Goal: Transaction & Acquisition: Obtain resource

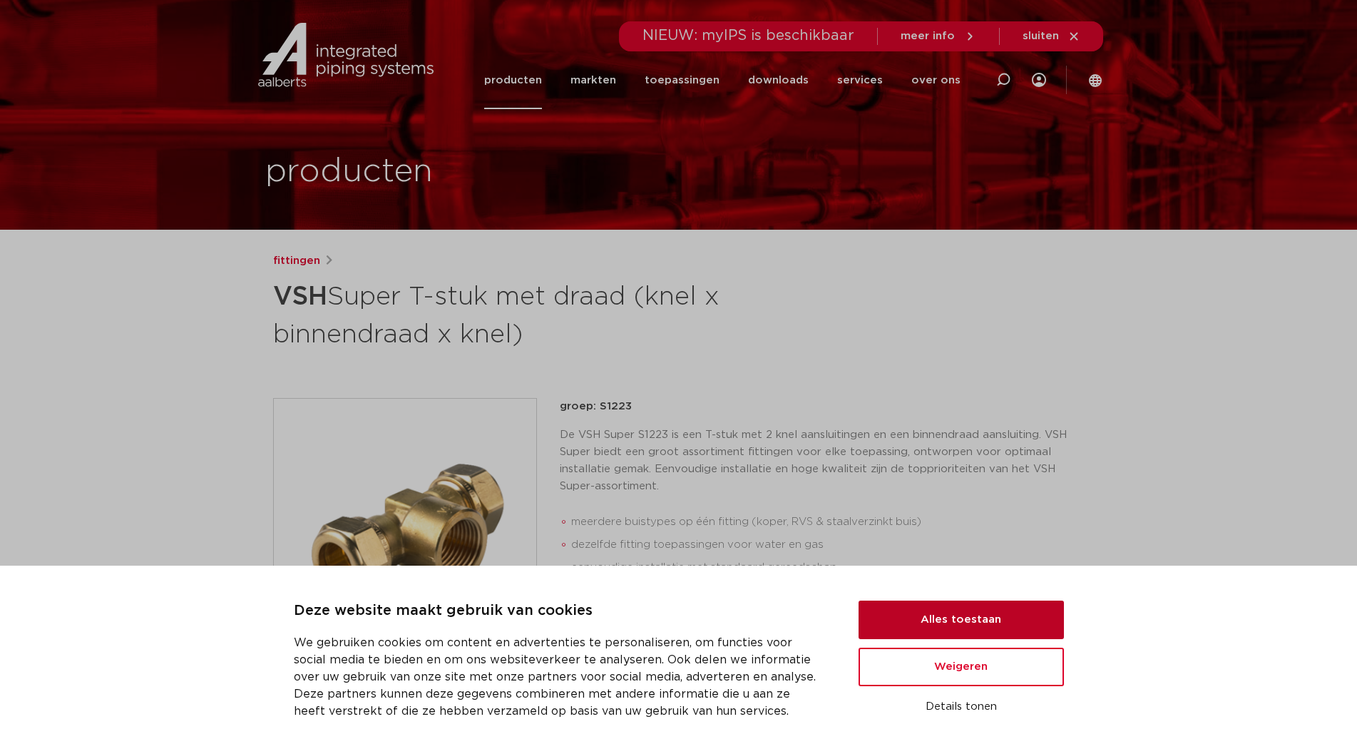
click at [961, 613] on button "Alles toestaan" at bounding box center [960, 619] width 205 height 39
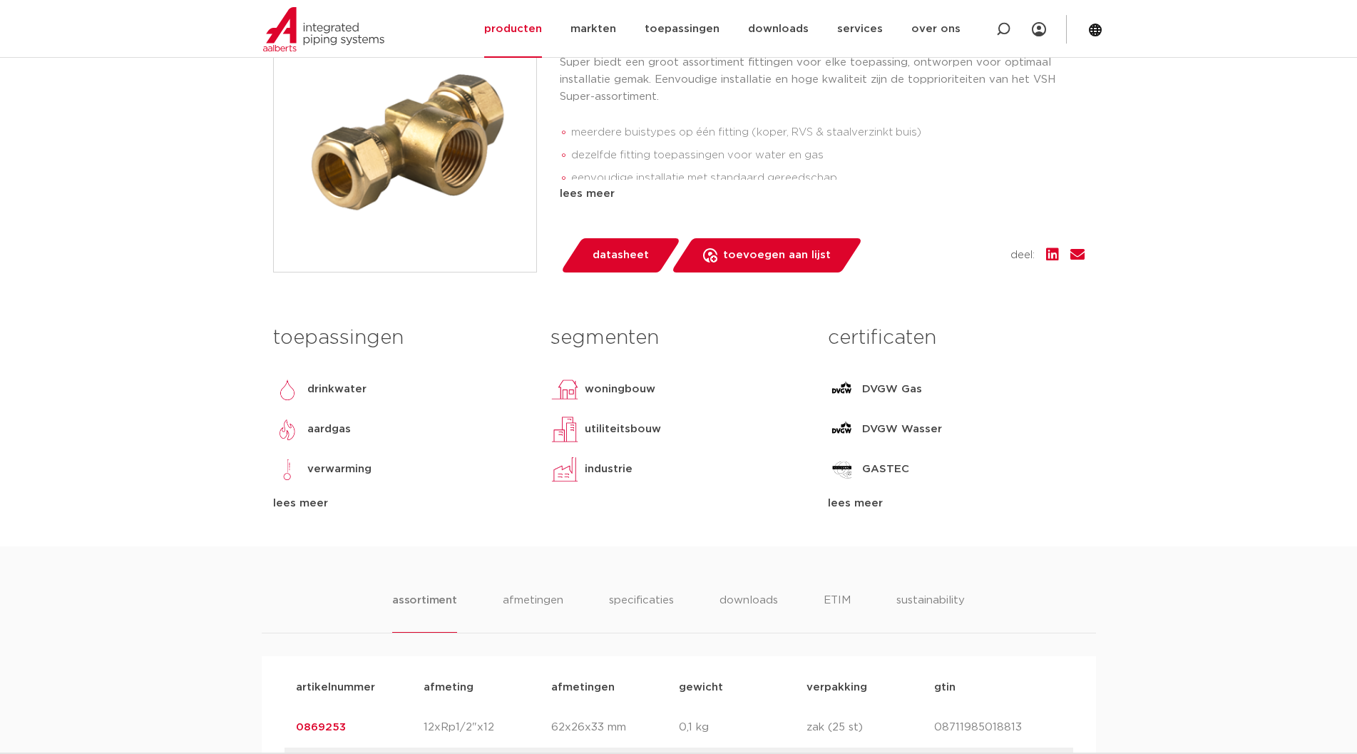
scroll to position [436, 0]
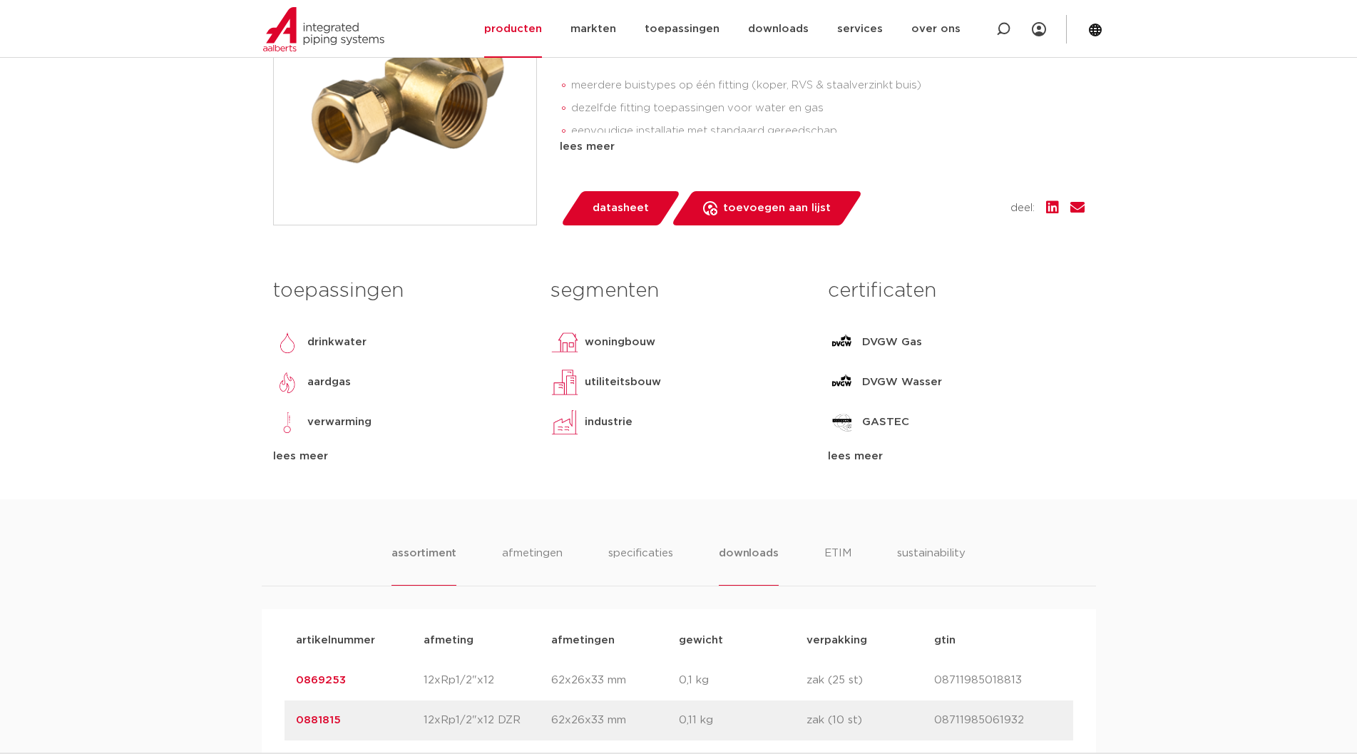
click at [759, 558] on li "downloads" at bounding box center [748, 565] width 59 height 41
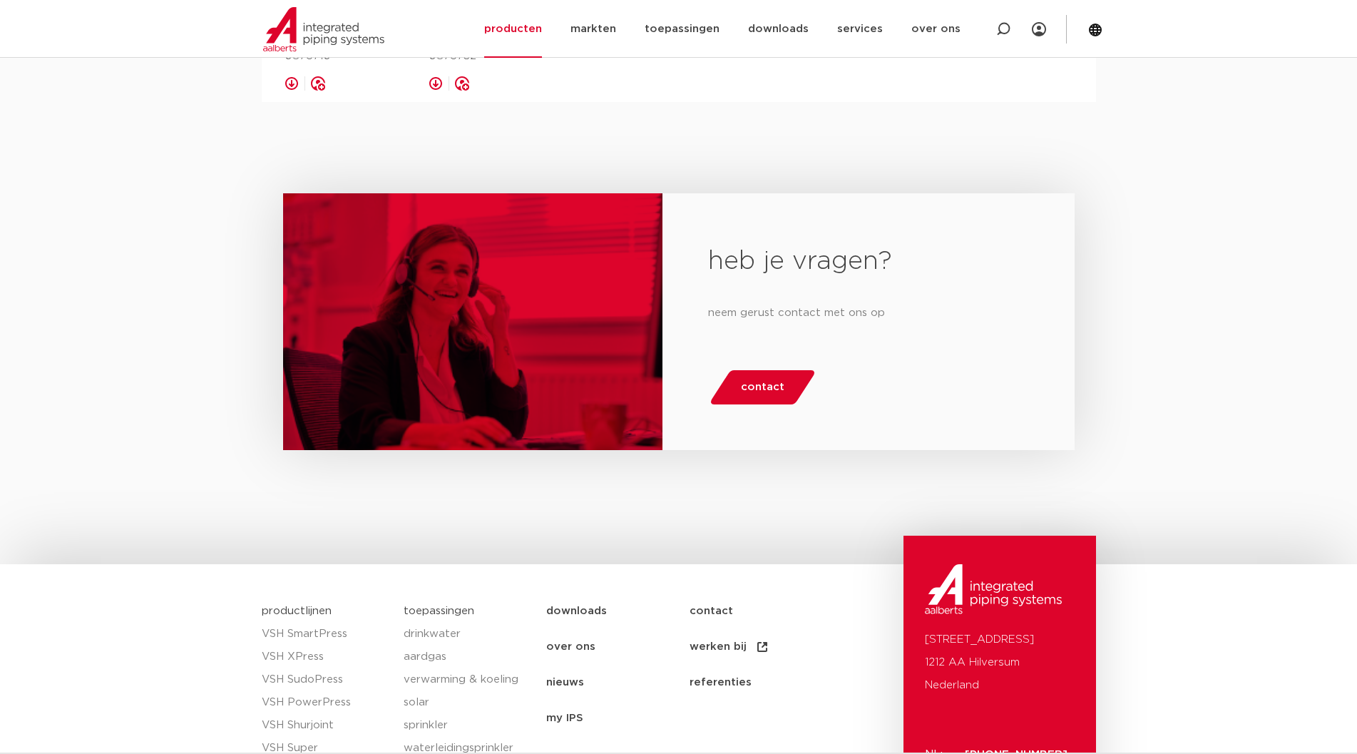
scroll to position [2362, 0]
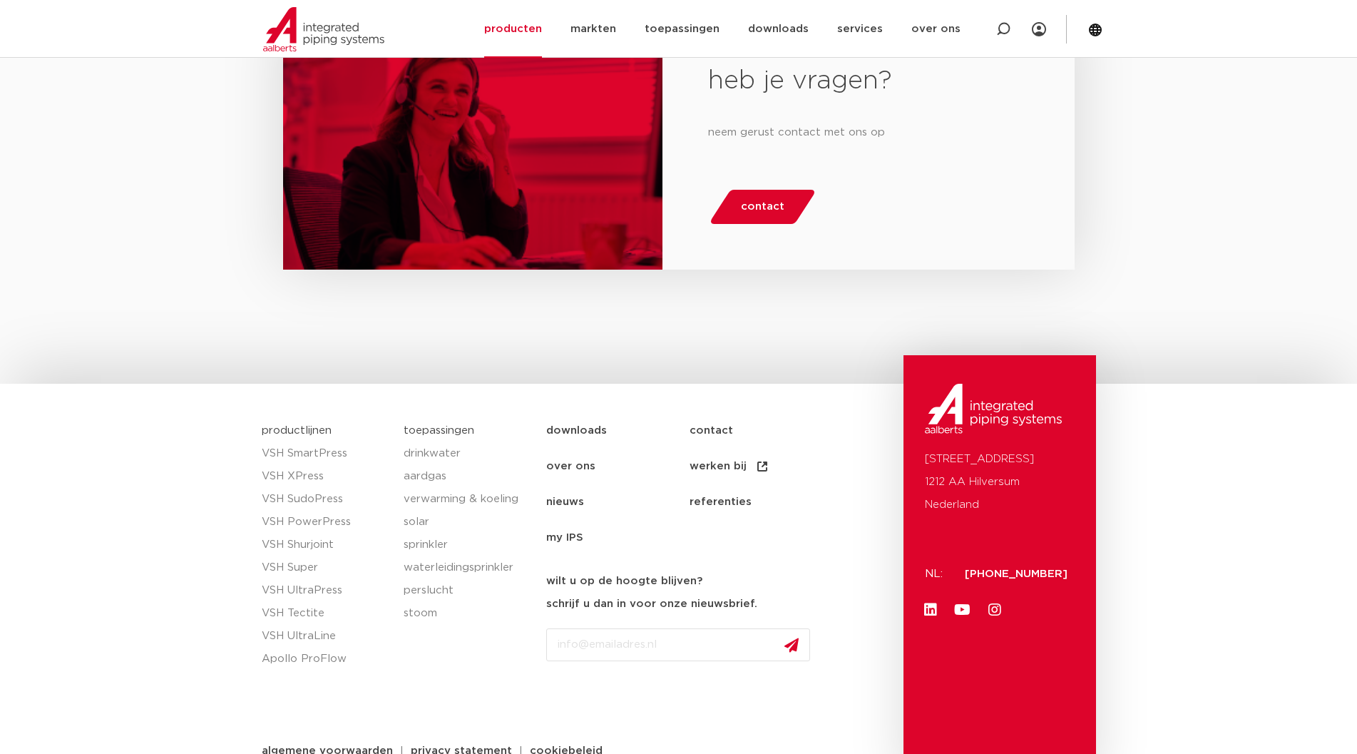
click at [593, 413] on link "downloads" at bounding box center [617, 431] width 143 height 36
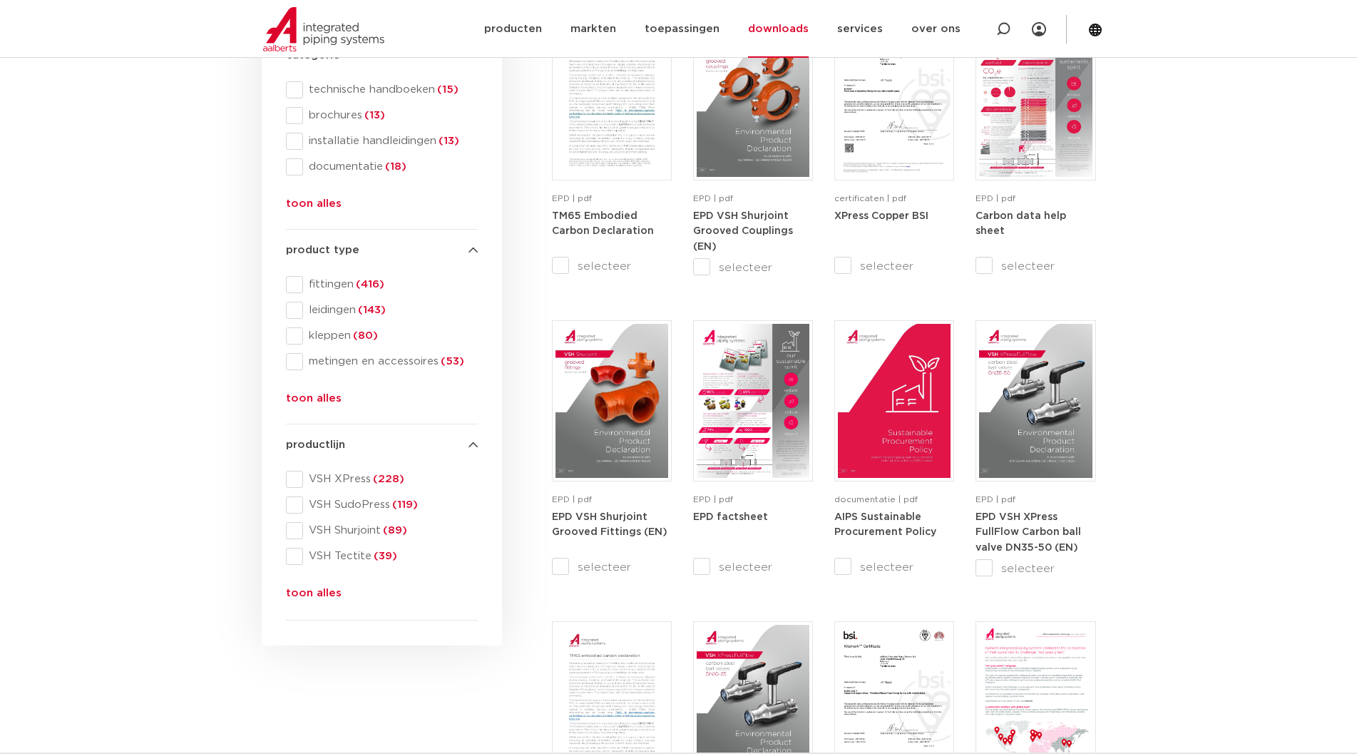
scroll to position [145, 0]
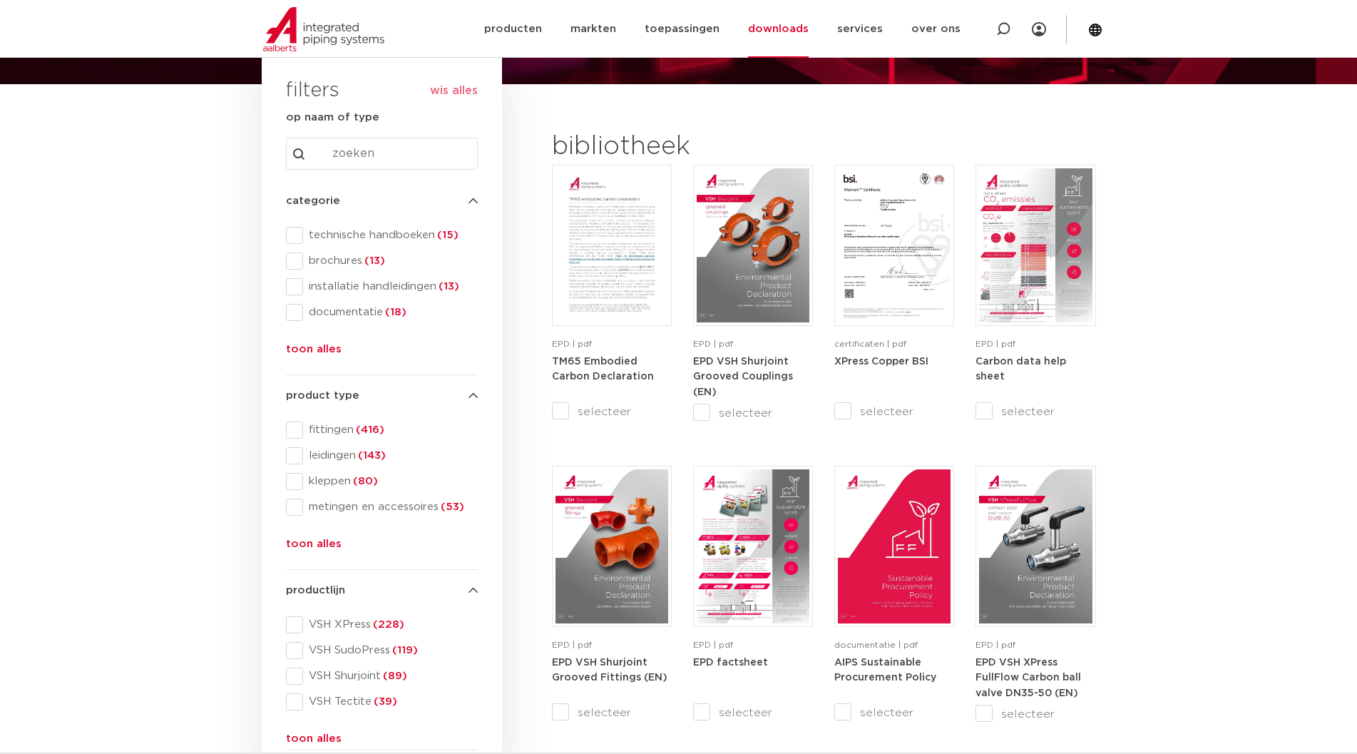
click at [424, 148] on input "Search content" at bounding box center [382, 154] width 192 height 32
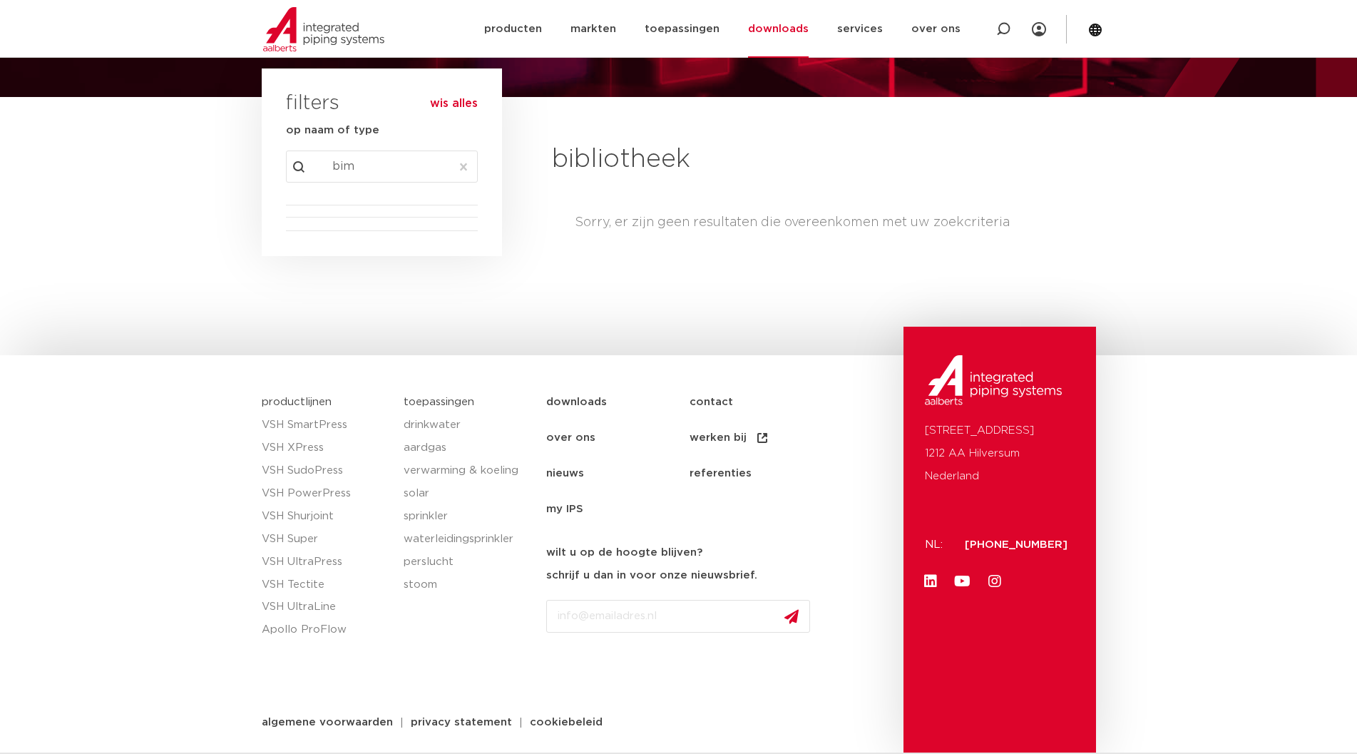
scroll to position [132, 0]
type input "bim"
click at [456, 105] on button "wis alles" at bounding box center [454, 104] width 48 height 14
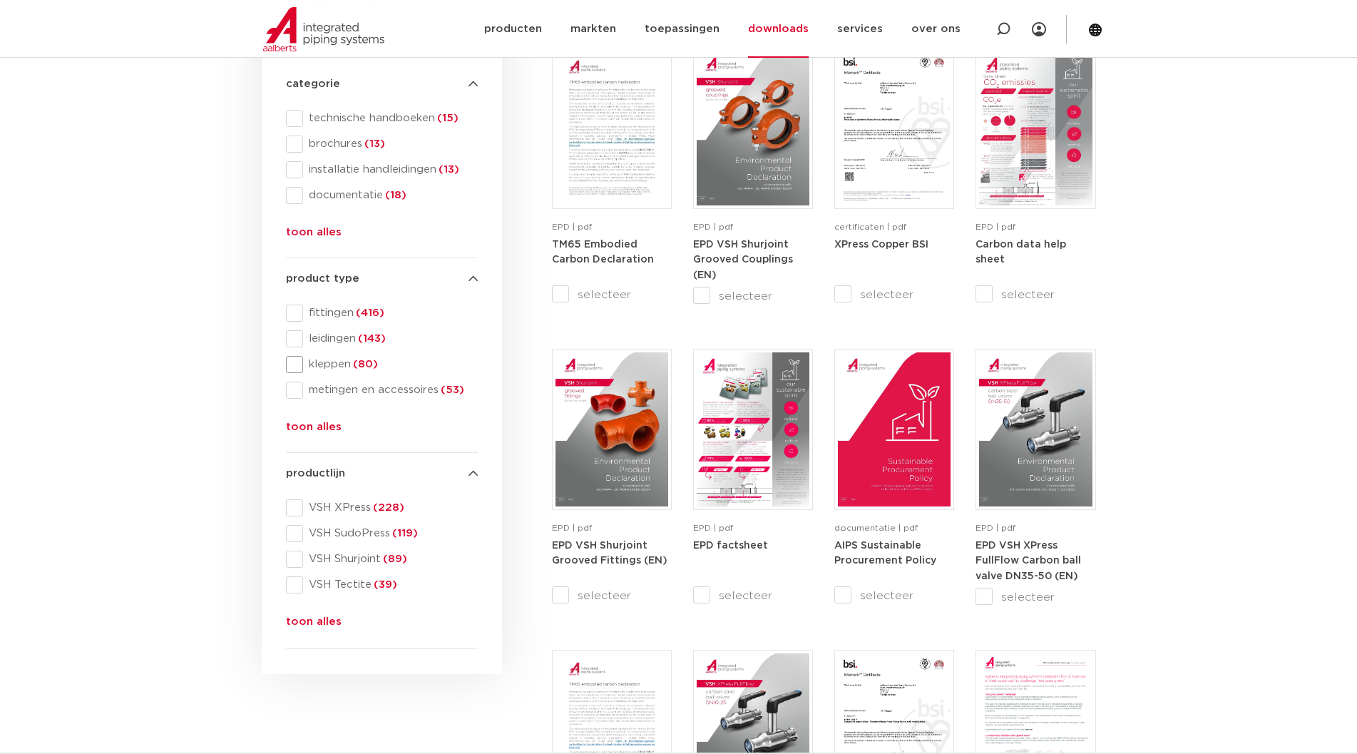
scroll to position [277, 0]
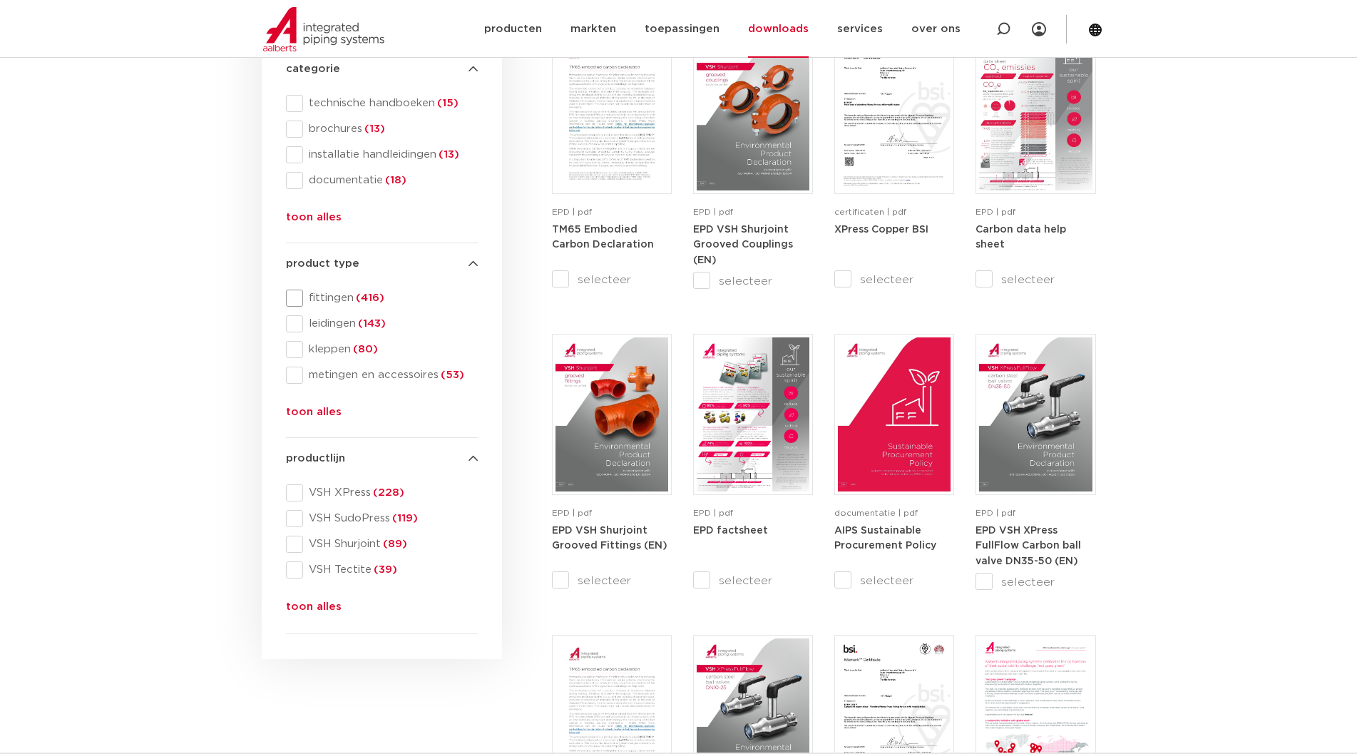
click at [297, 297] on span at bounding box center [294, 297] width 17 height 17
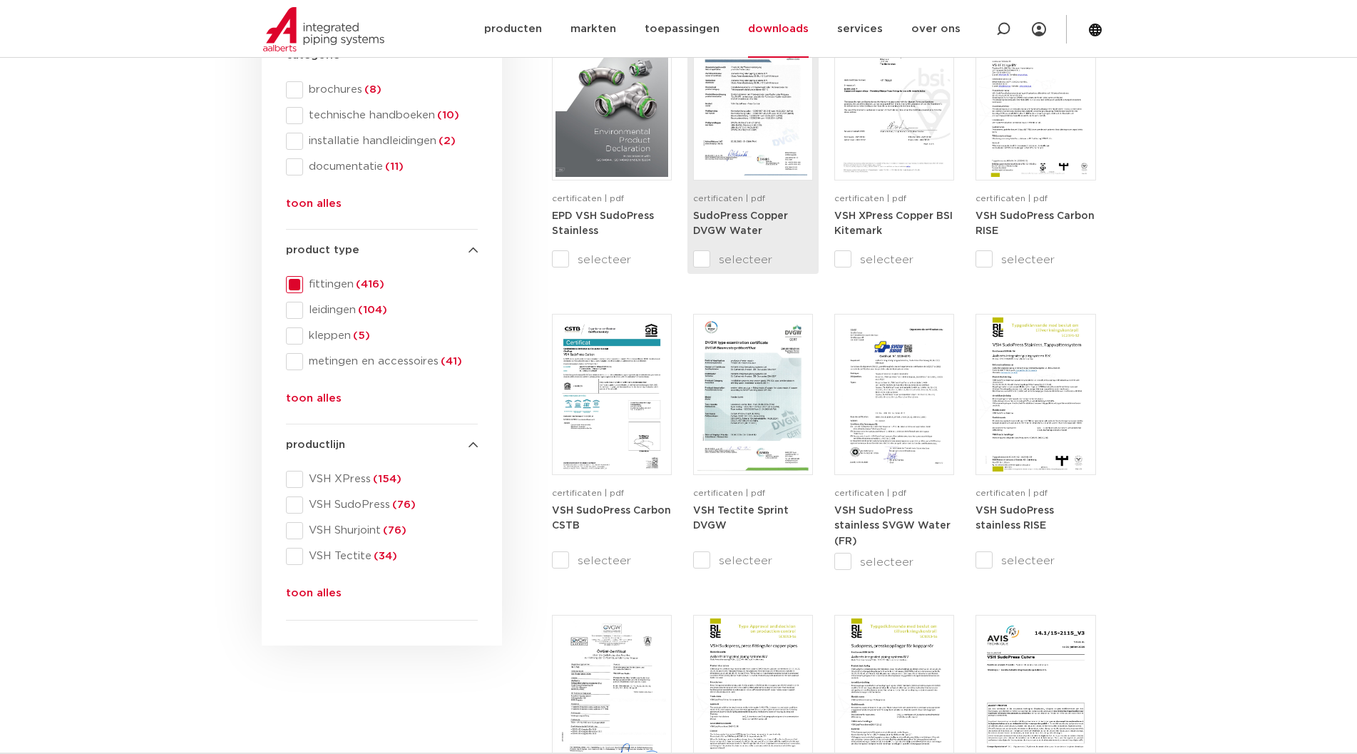
scroll to position [436, 0]
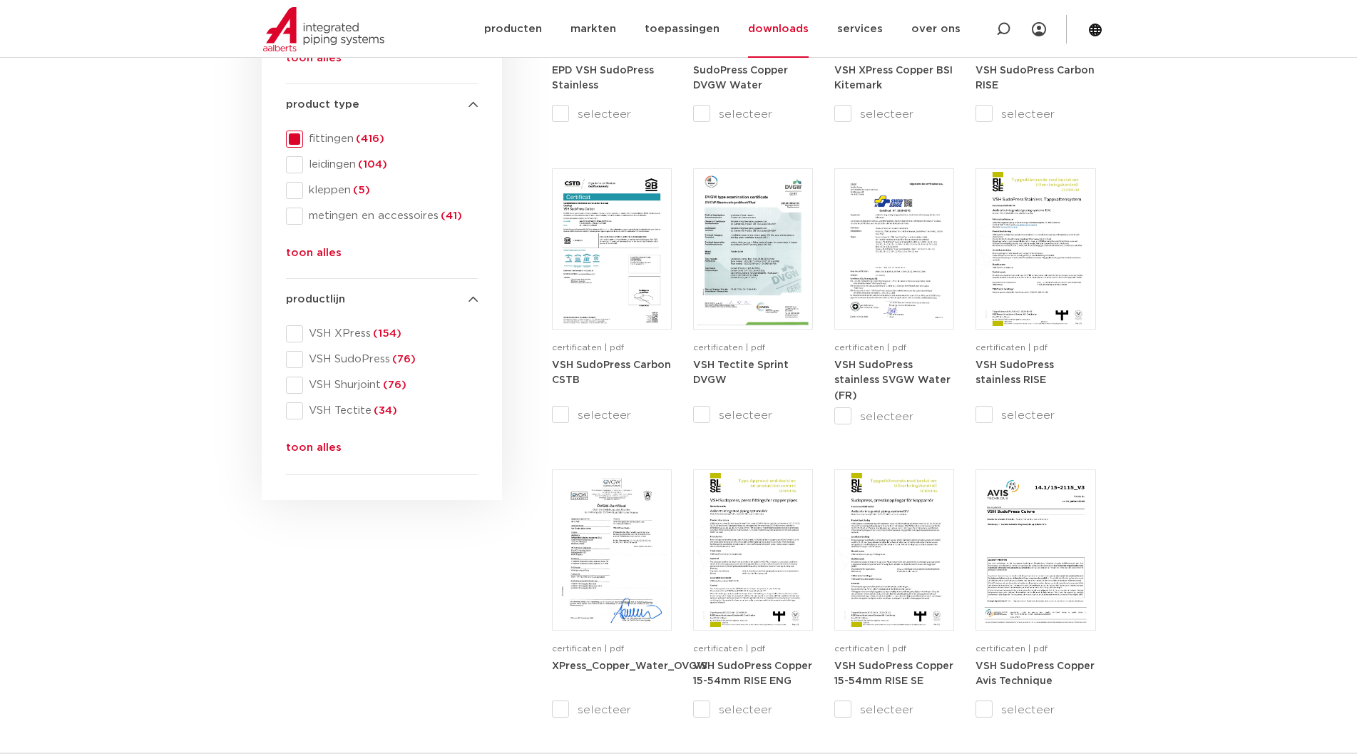
click at [332, 249] on button "toon alles" at bounding box center [314, 256] width 56 height 23
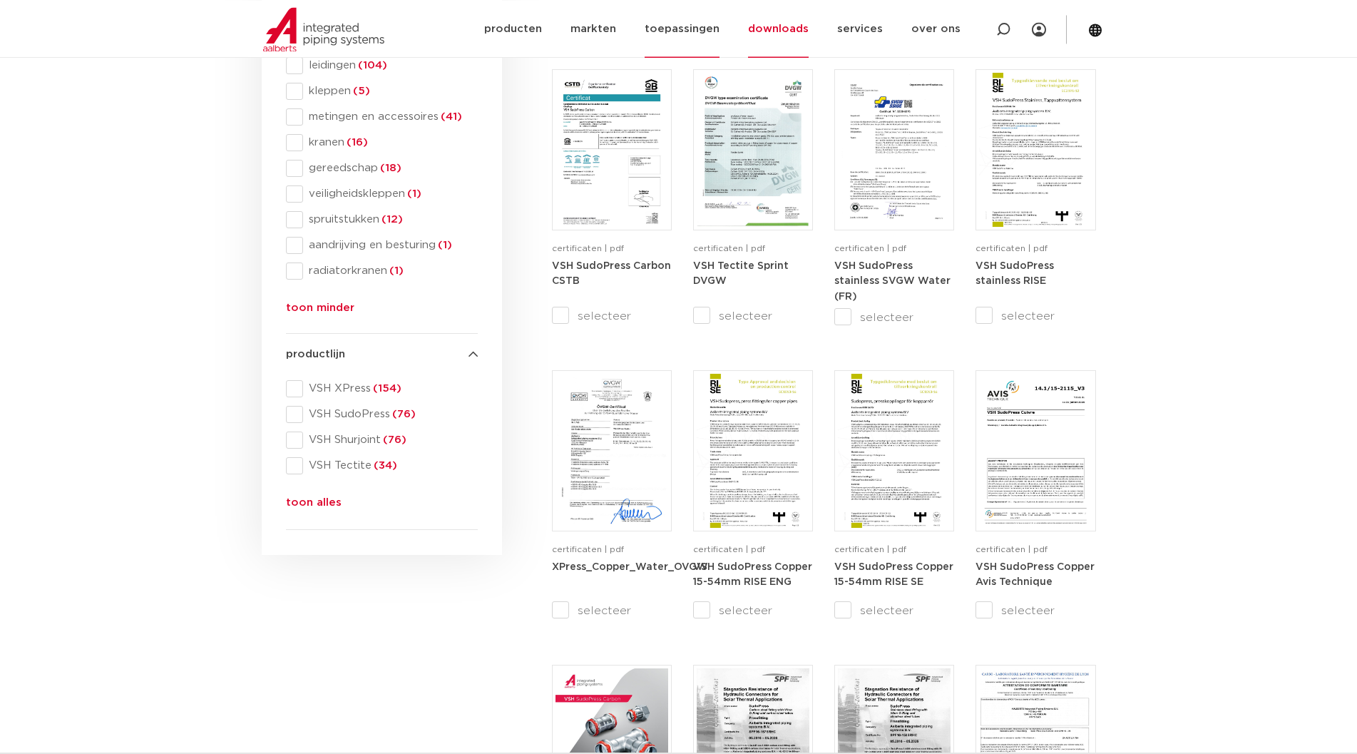
scroll to position [291, 0]
